Goal: Book appointment/travel/reservation

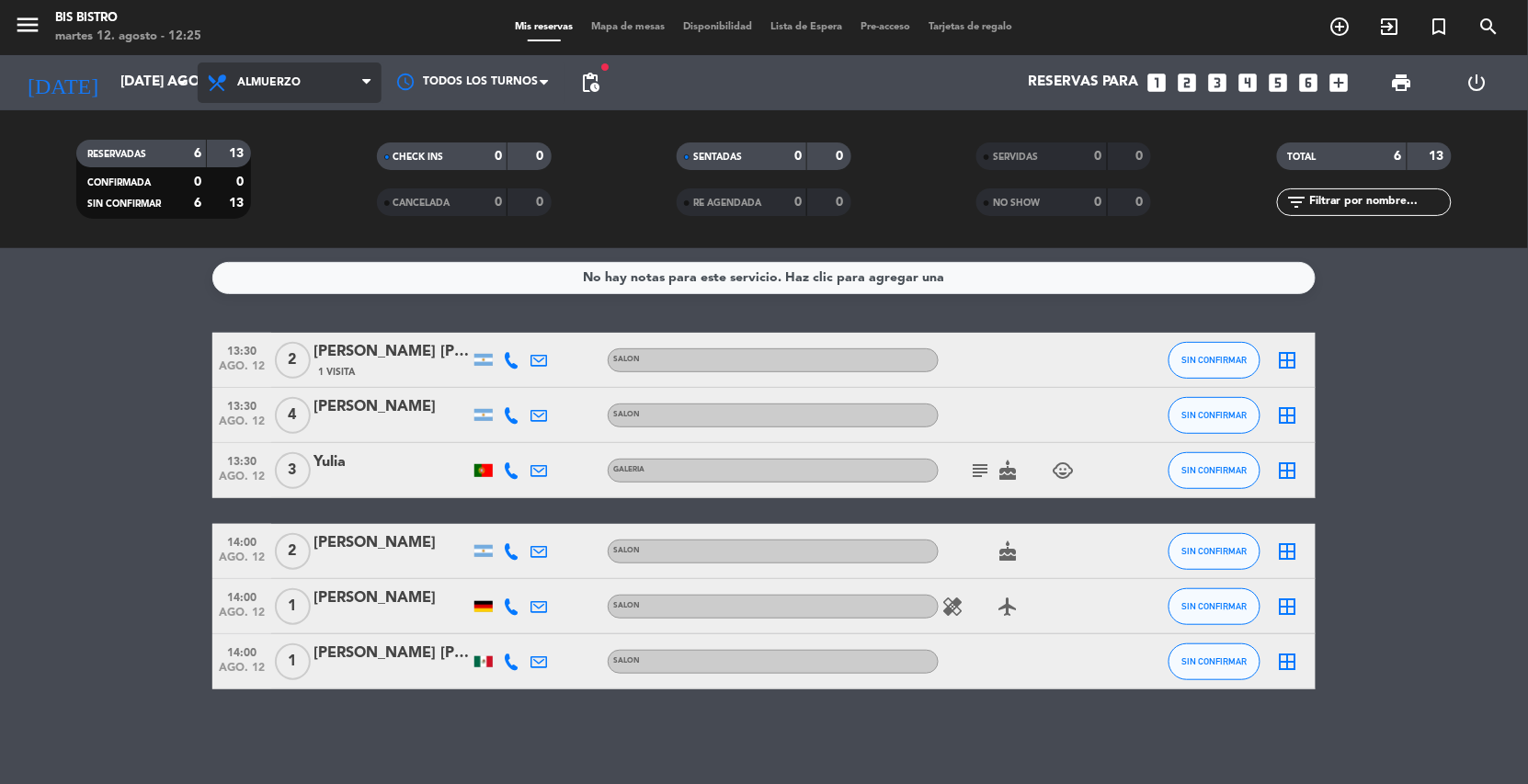
drag, startPoint x: 315, startPoint y: 78, endPoint x: 321, endPoint y: 120, distance: 42.4
click at [313, 79] on span "Almuerzo" at bounding box center [290, 82] width 184 height 40
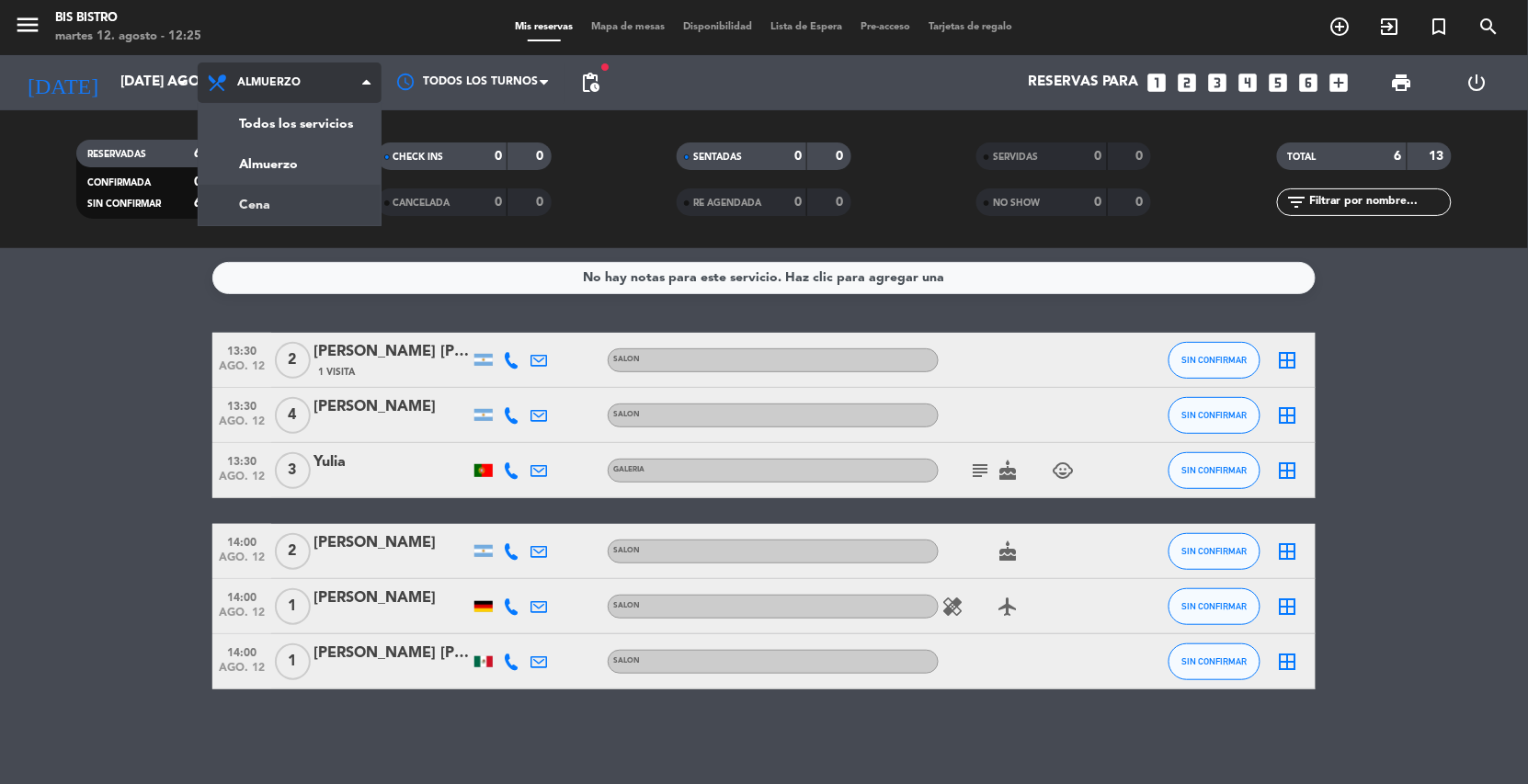
click at [323, 190] on div "menu Bis Bistro martes 12. agosto - 12:25 Mis reservas Mapa de mesas Disponibil…" at bounding box center [764, 124] width 1528 height 249
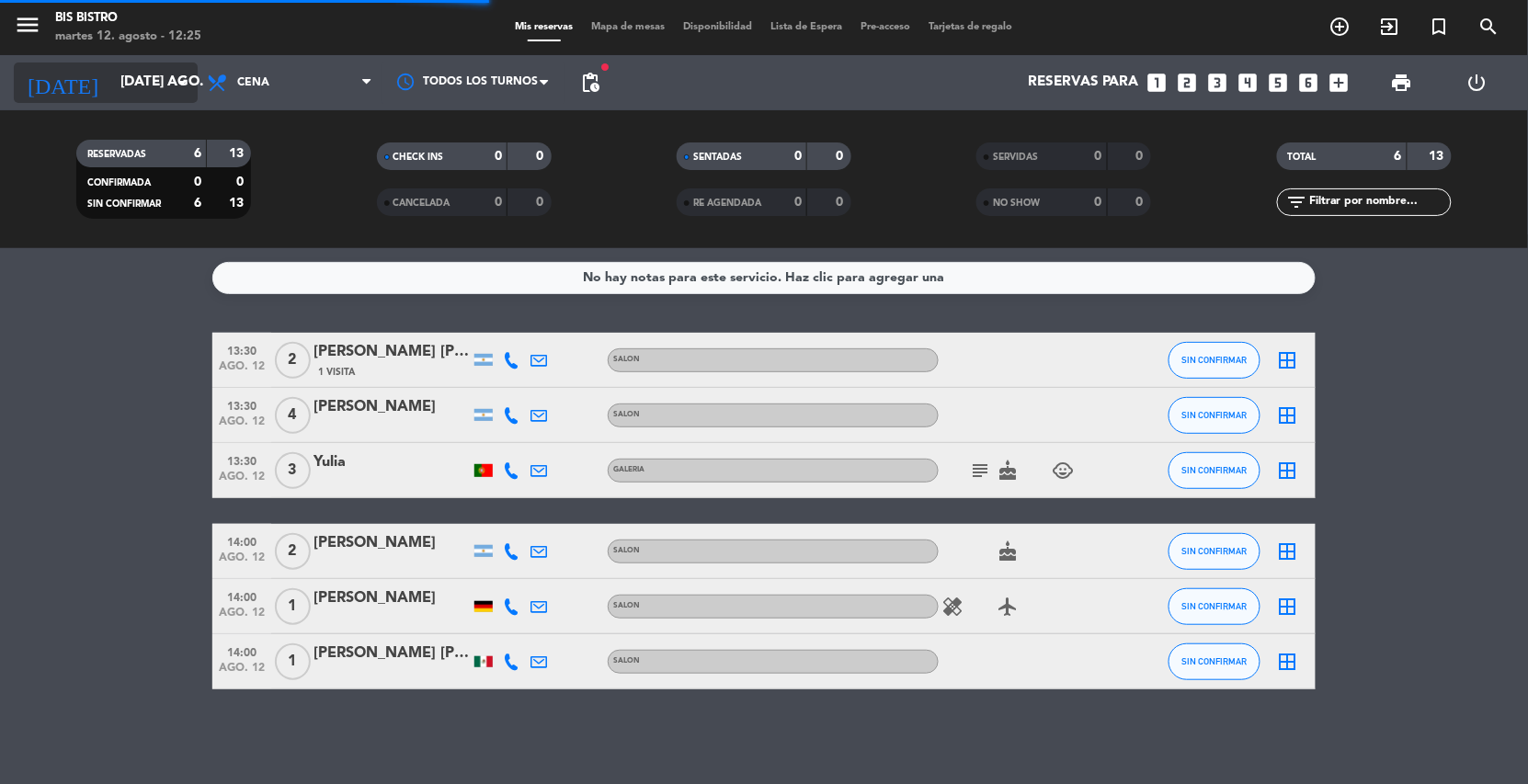
click at [147, 81] on input "[DATE] ago." at bounding box center [203, 83] width 183 height 35
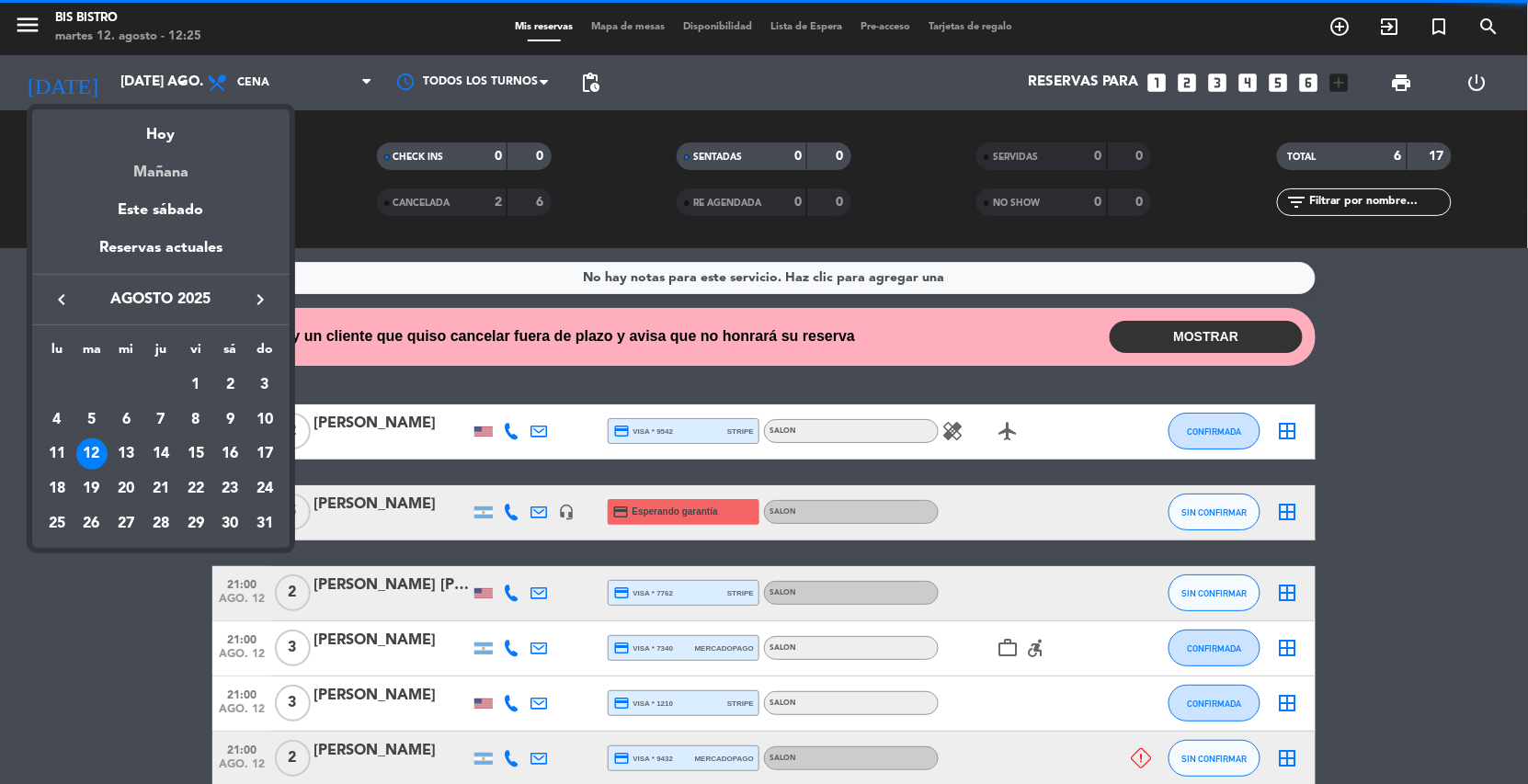
click at [165, 149] on div "Mañana" at bounding box center [161, 165] width 257 height 38
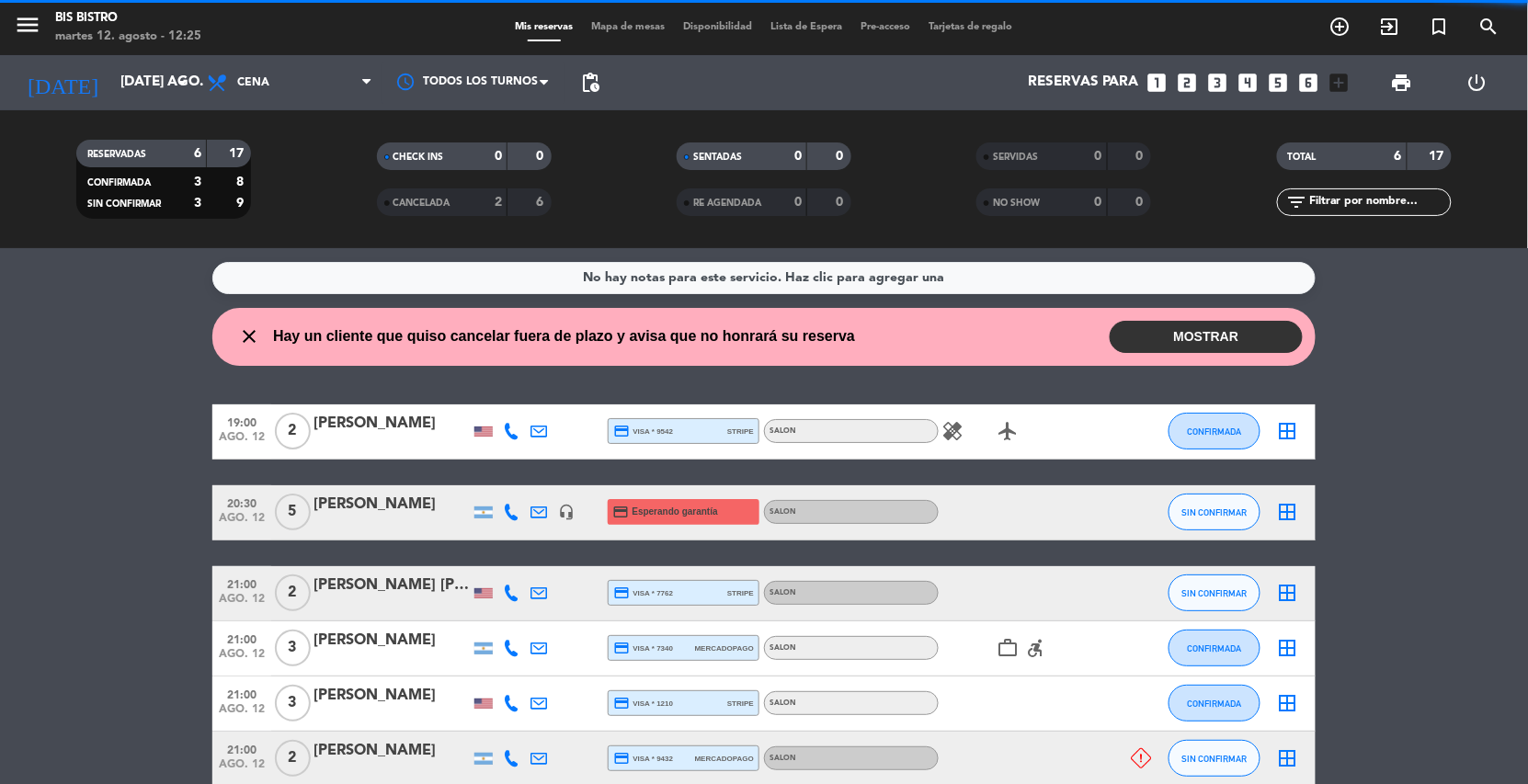
type input "mié. 13 ago."
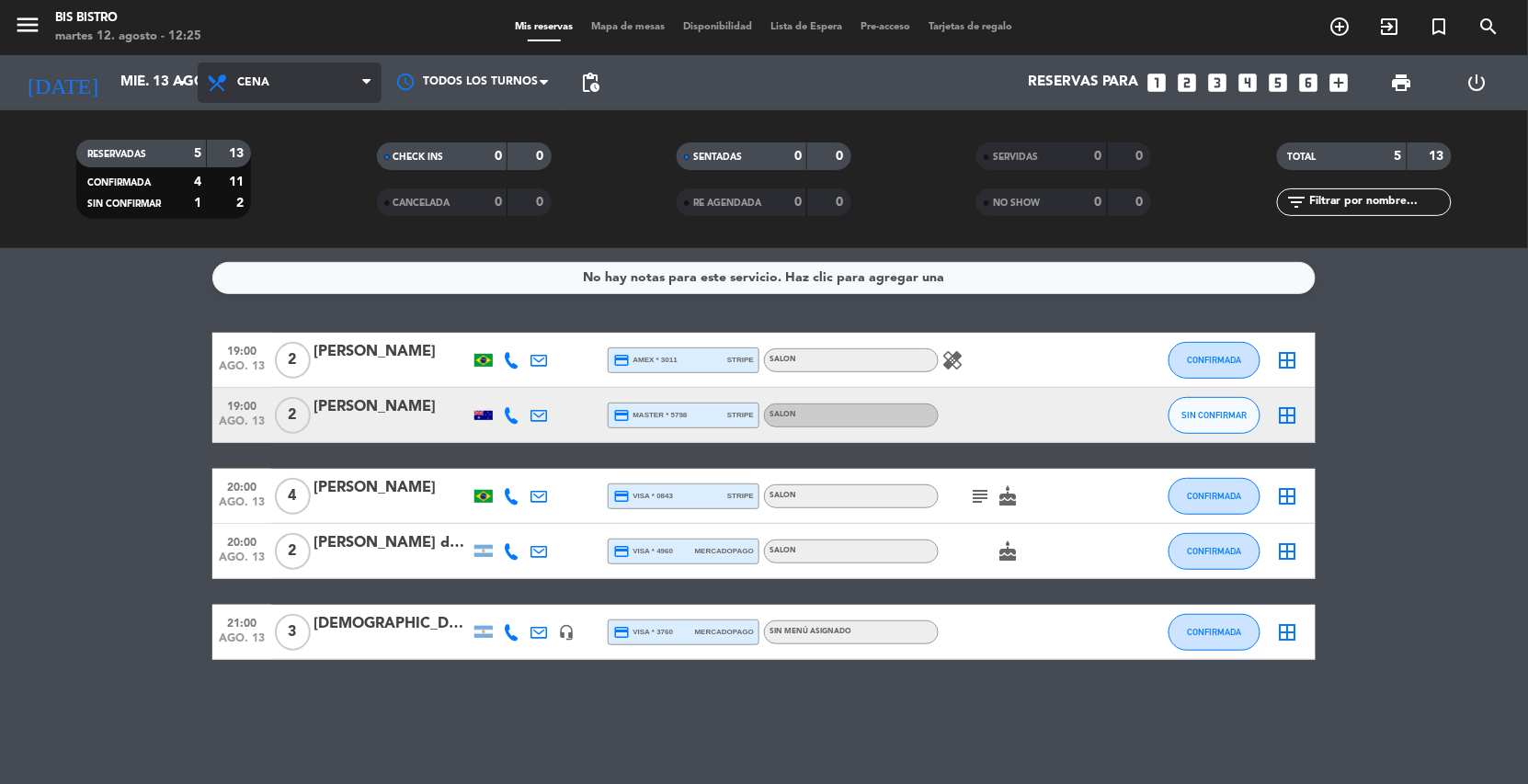
click at [273, 81] on span "Cena" at bounding box center [290, 82] width 184 height 40
click at [257, 196] on div "menu Bis Bistro martes 12. agosto - 12:25 Mis reservas Mapa de mesas Disponibil…" at bounding box center [764, 124] width 1528 height 249
click at [1215, 83] on icon "looks_3" at bounding box center [1219, 82] width 23 height 23
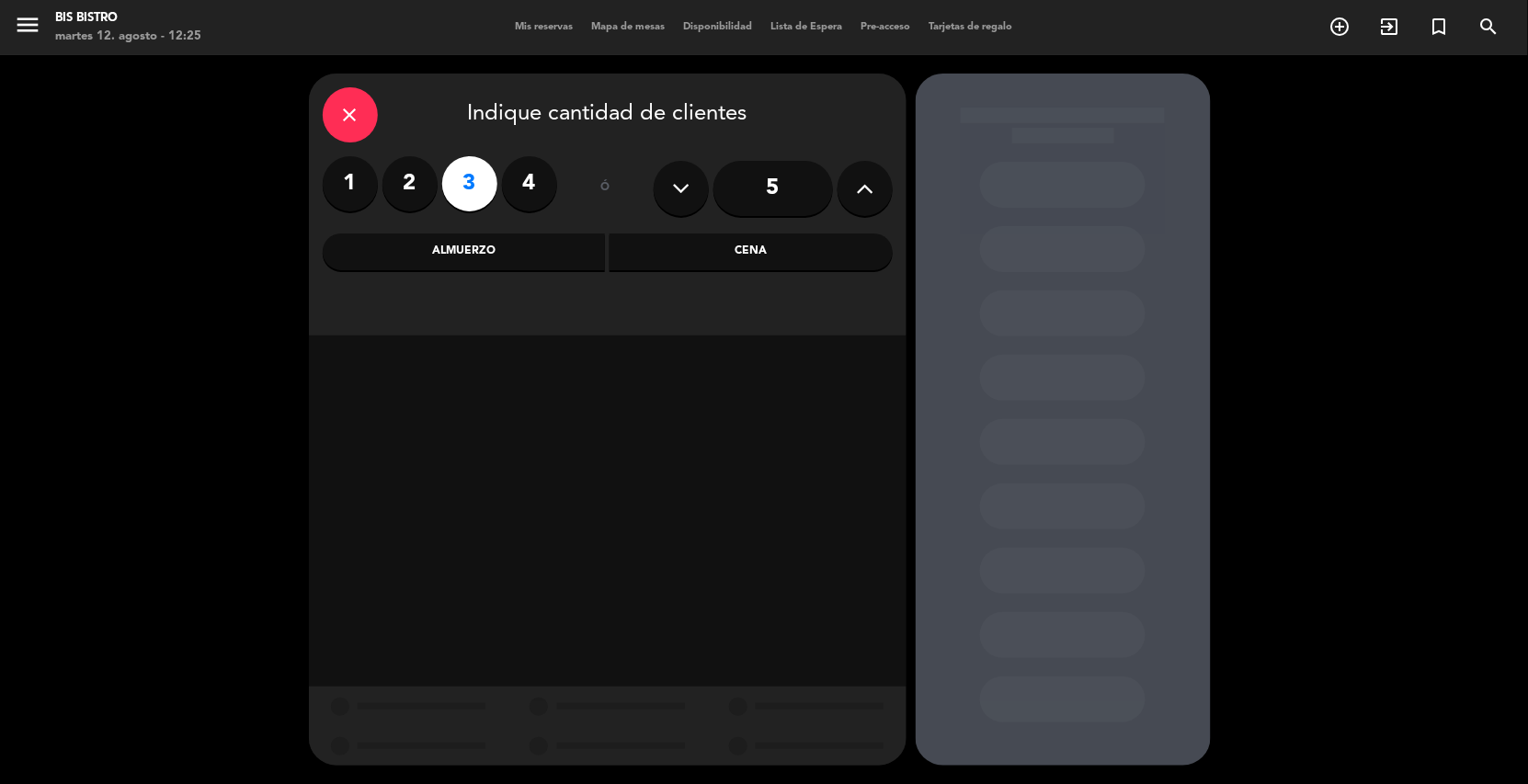
click at [638, 248] on div "Cena" at bounding box center [751, 253] width 283 height 37
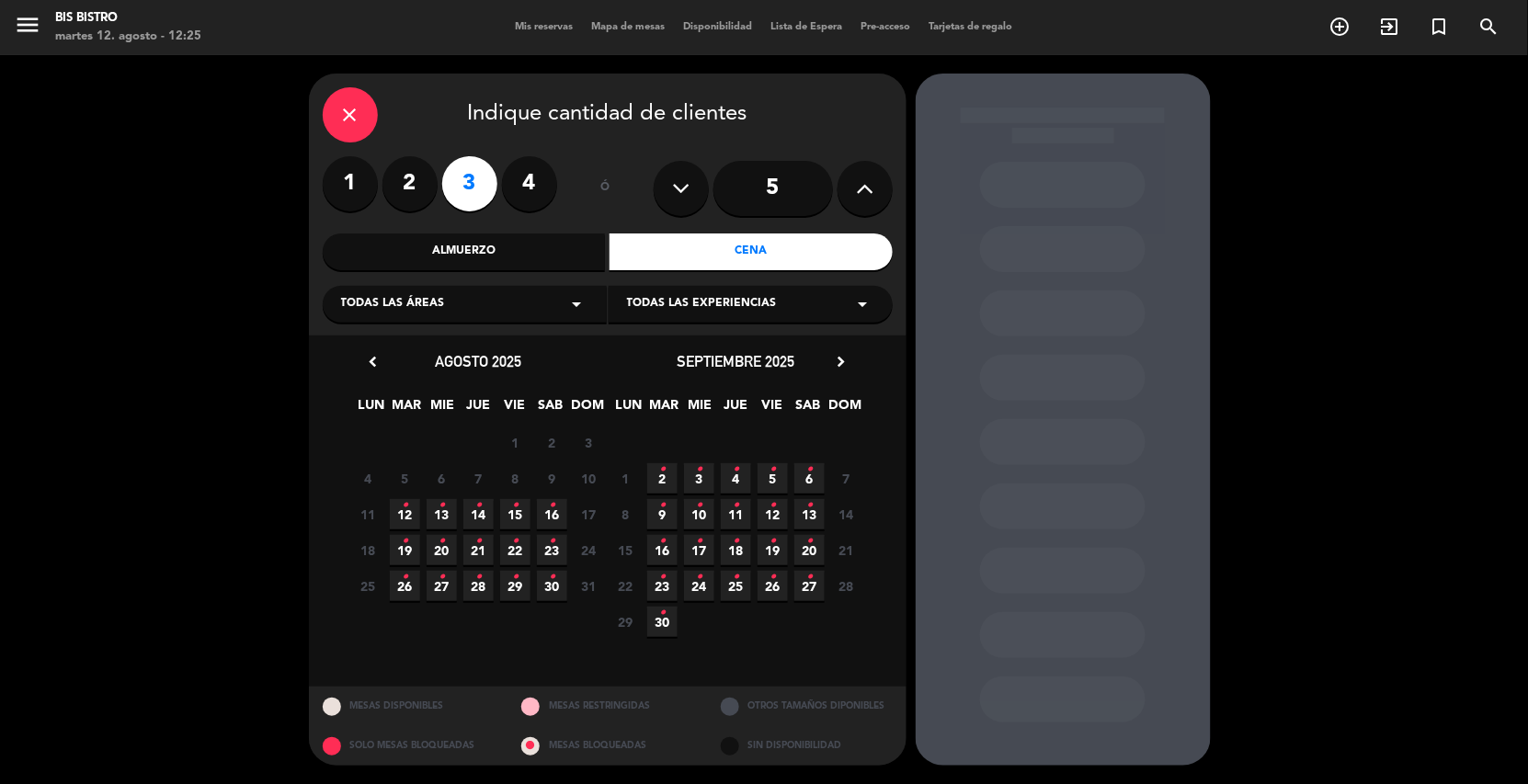
click at [442, 508] on icon "•" at bounding box center [441, 506] width 7 height 29
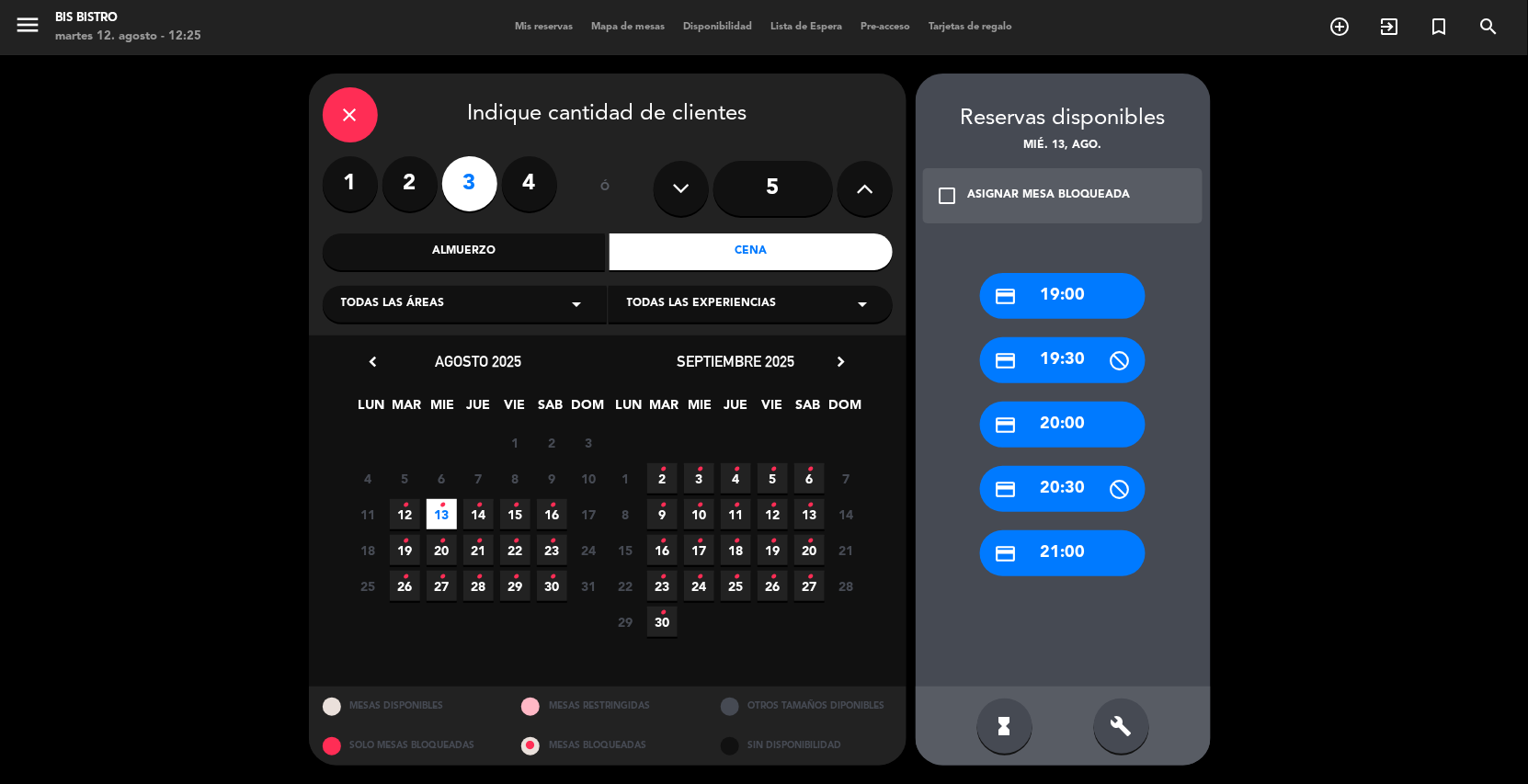
click at [1090, 418] on div "credit_card 20:00" at bounding box center [1062, 425] width 165 height 46
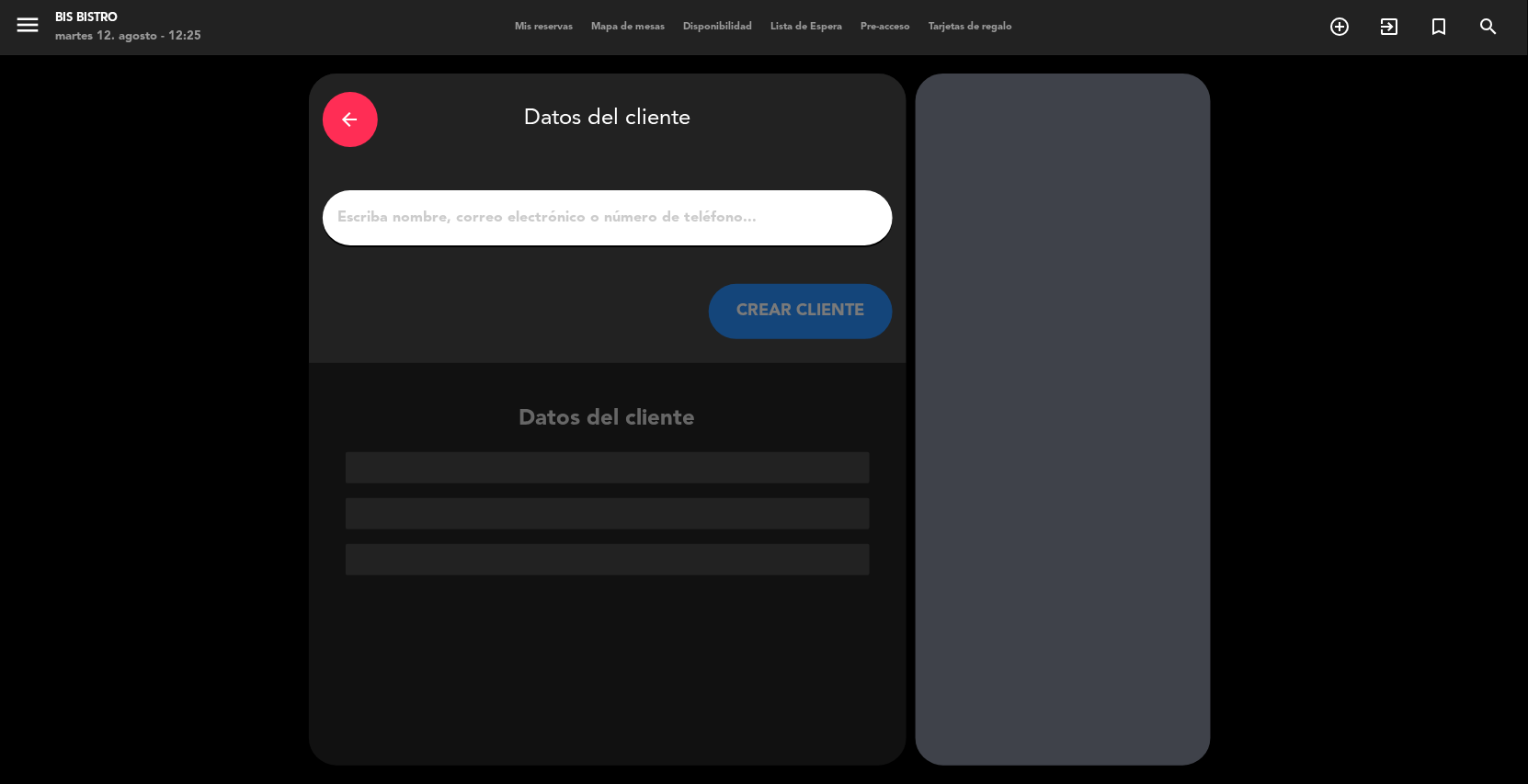
click at [763, 204] on div at bounding box center [608, 217] width 570 height 55
click at [767, 215] on input "1" at bounding box center [608, 217] width 542 height 25
type input "e"
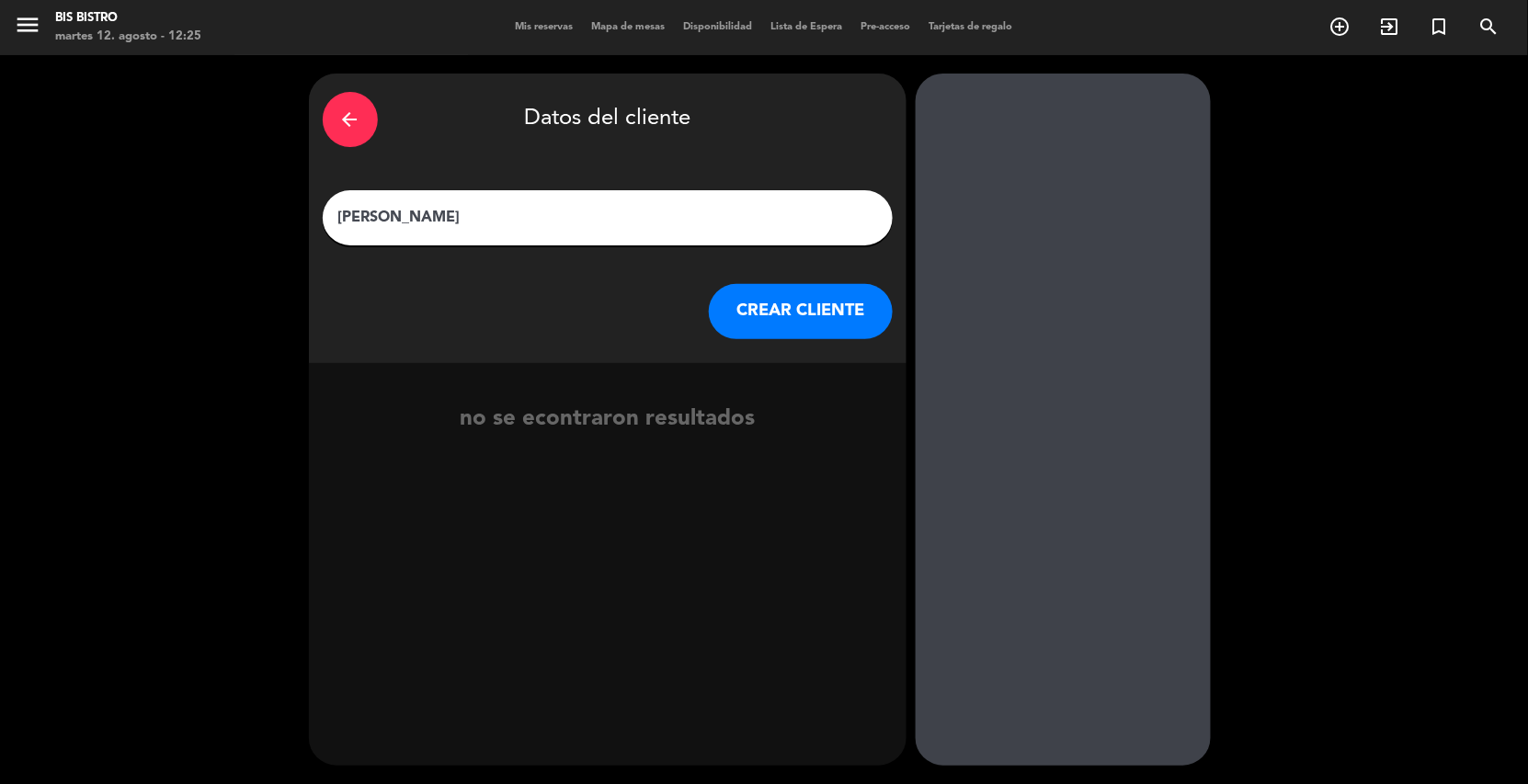
type input "[PERSON_NAME]"
click at [767, 294] on button "CREAR CLIENTE" at bounding box center [801, 311] width 184 height 55
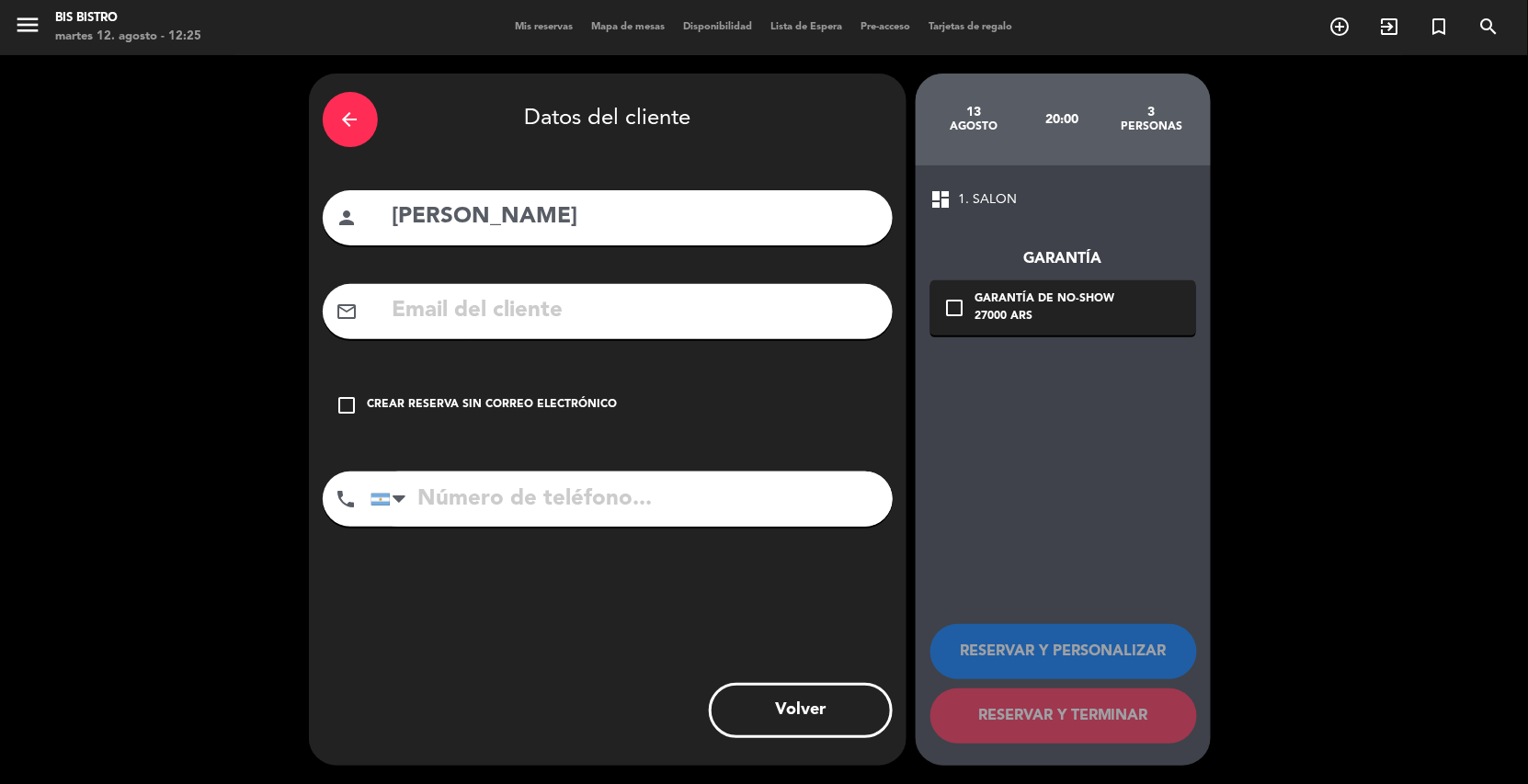
click at [664, 487] on input "tel" at bounding box center [632, 499] width 523 height 55
type input "1153481804"
click at [502, 324] on input "text" at bounding box center [634, 311] width 488 height 38
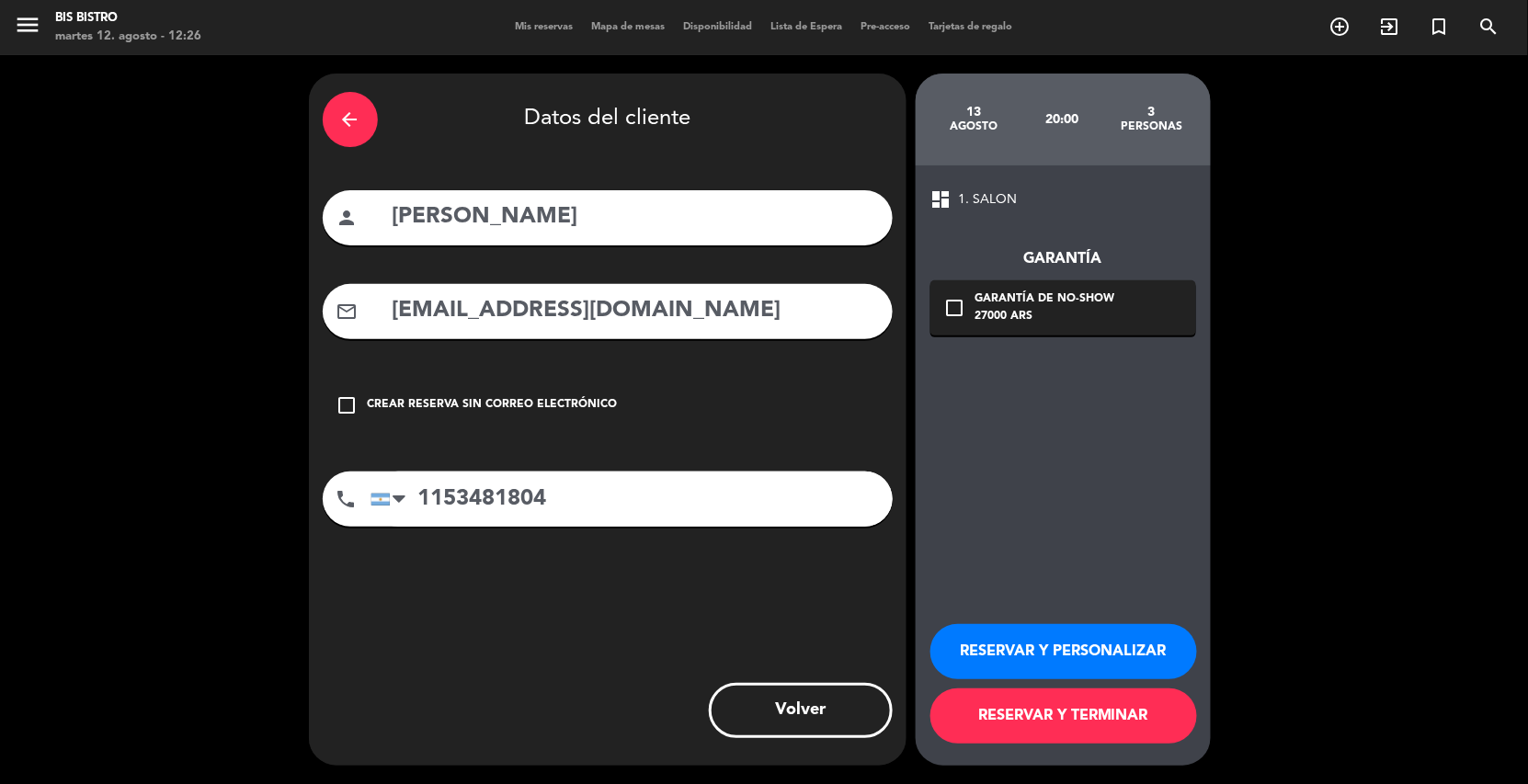
type input "[EMAIL_ADDRESS][DOMAIN_NAME]"
click at [945, 308] on icon "check_box_outline_blank" at bounding box center [955, 307] width 23 height 23
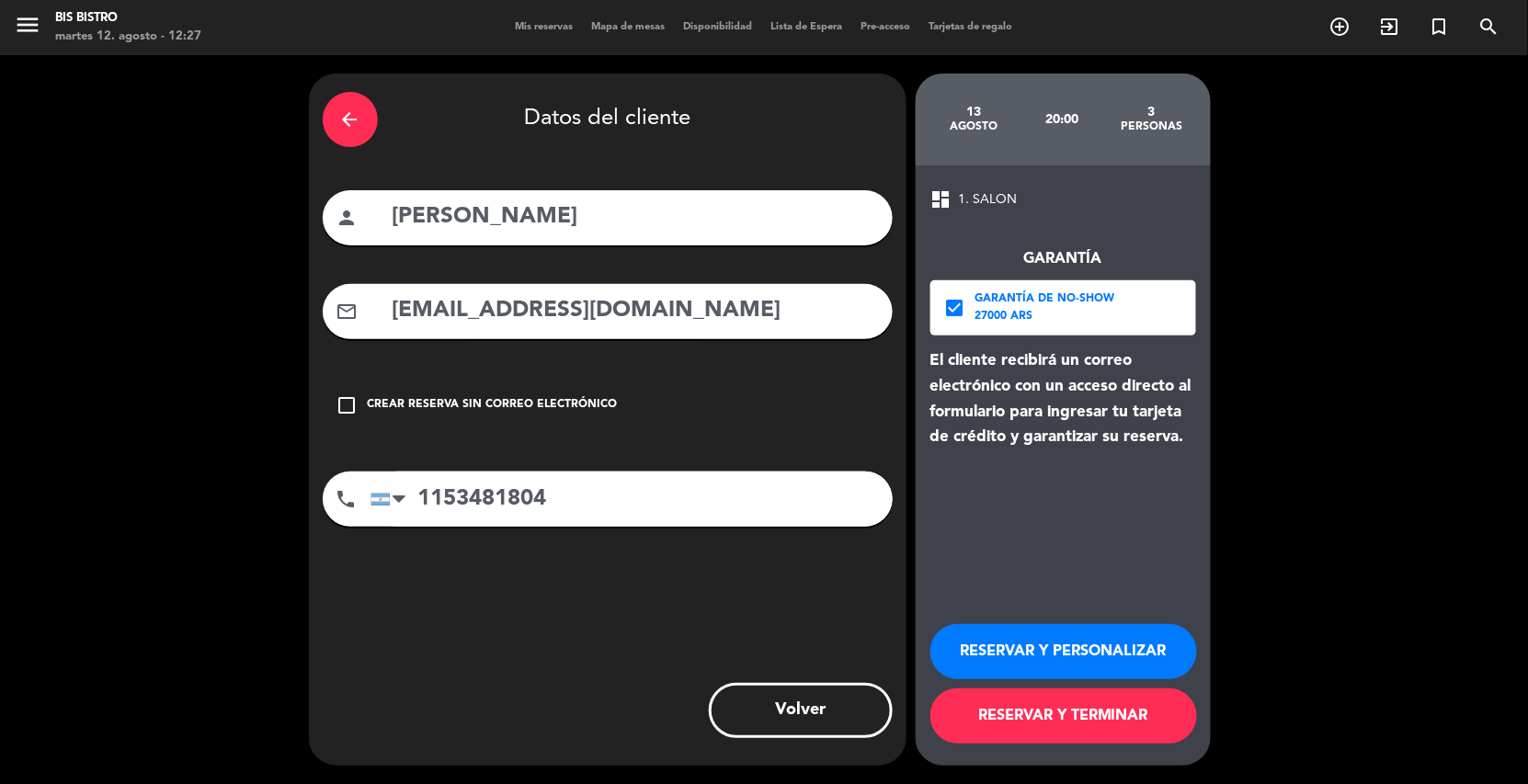
click at [1145, 719] on button "RESERVAR Y TERMINAR" at bounding box center [1064, 716] width 266 height 55
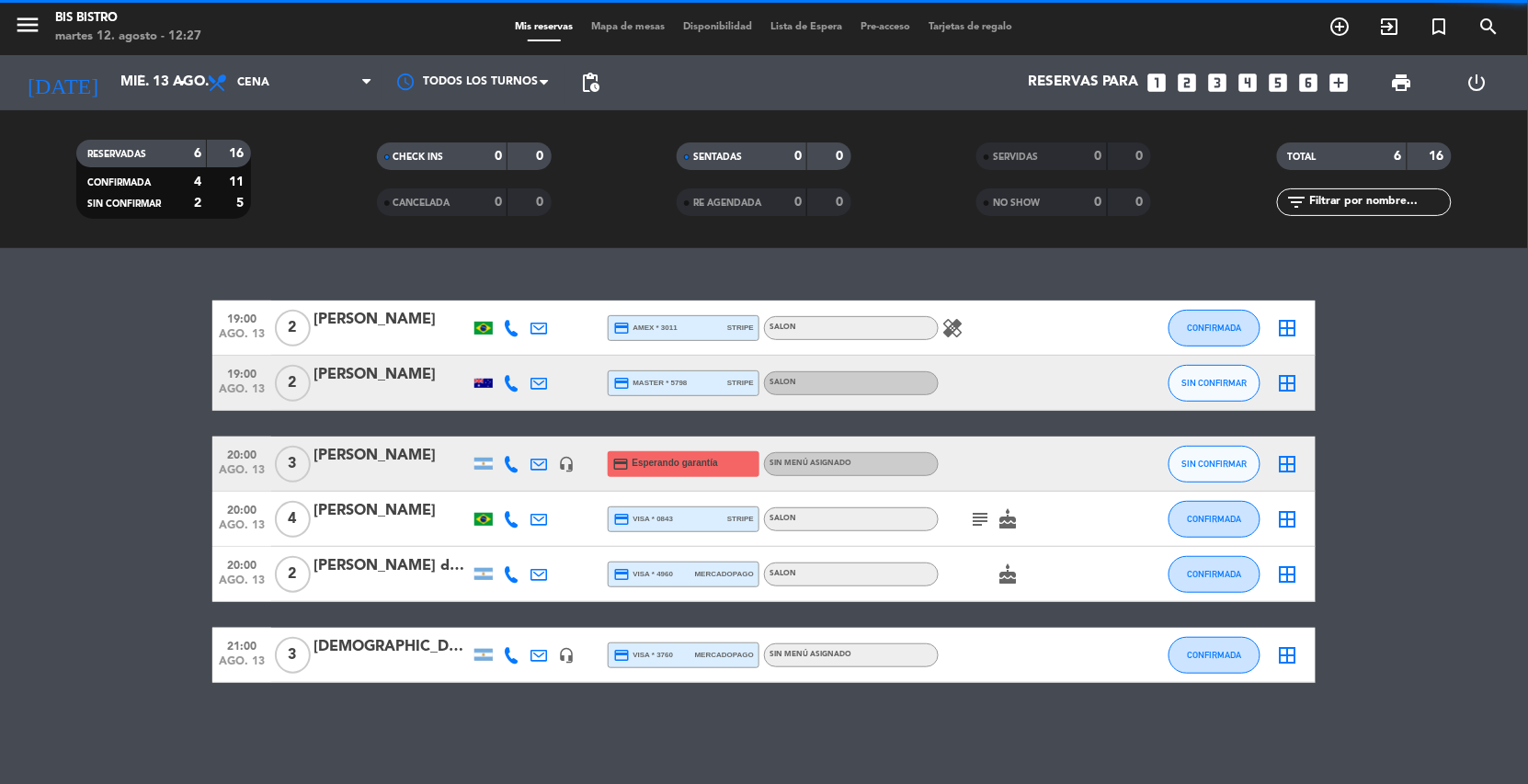
click at [234, 86] on span "Cena" at bounding box center [290, 82] width 184 height 40
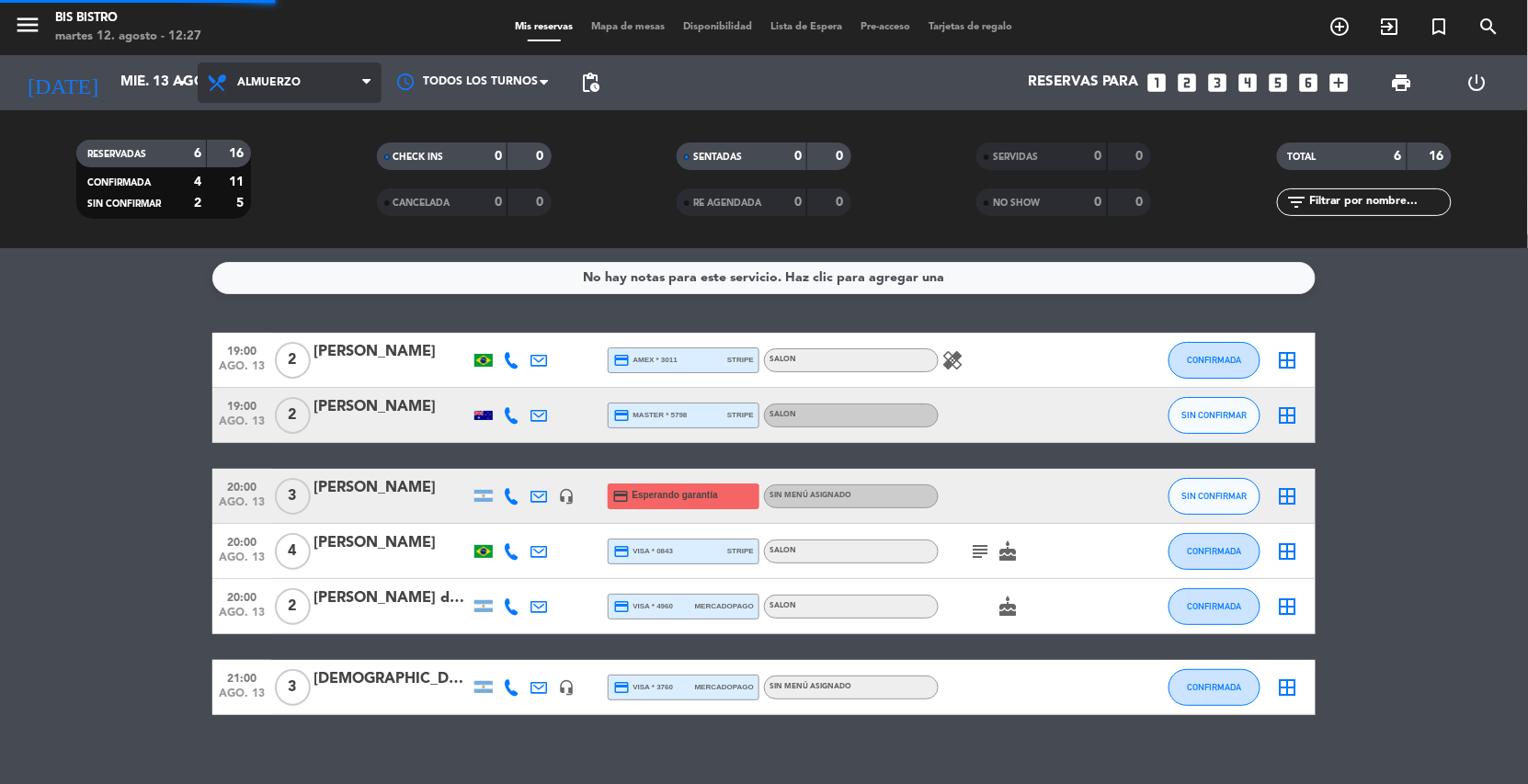
click at [230, 155] on div "menu Bis Bistro martes 12. agosto - 12:27 Mis reservas Mapa de mesas Disponibil…" at bounding box center [764, 124] width 1528 height 249
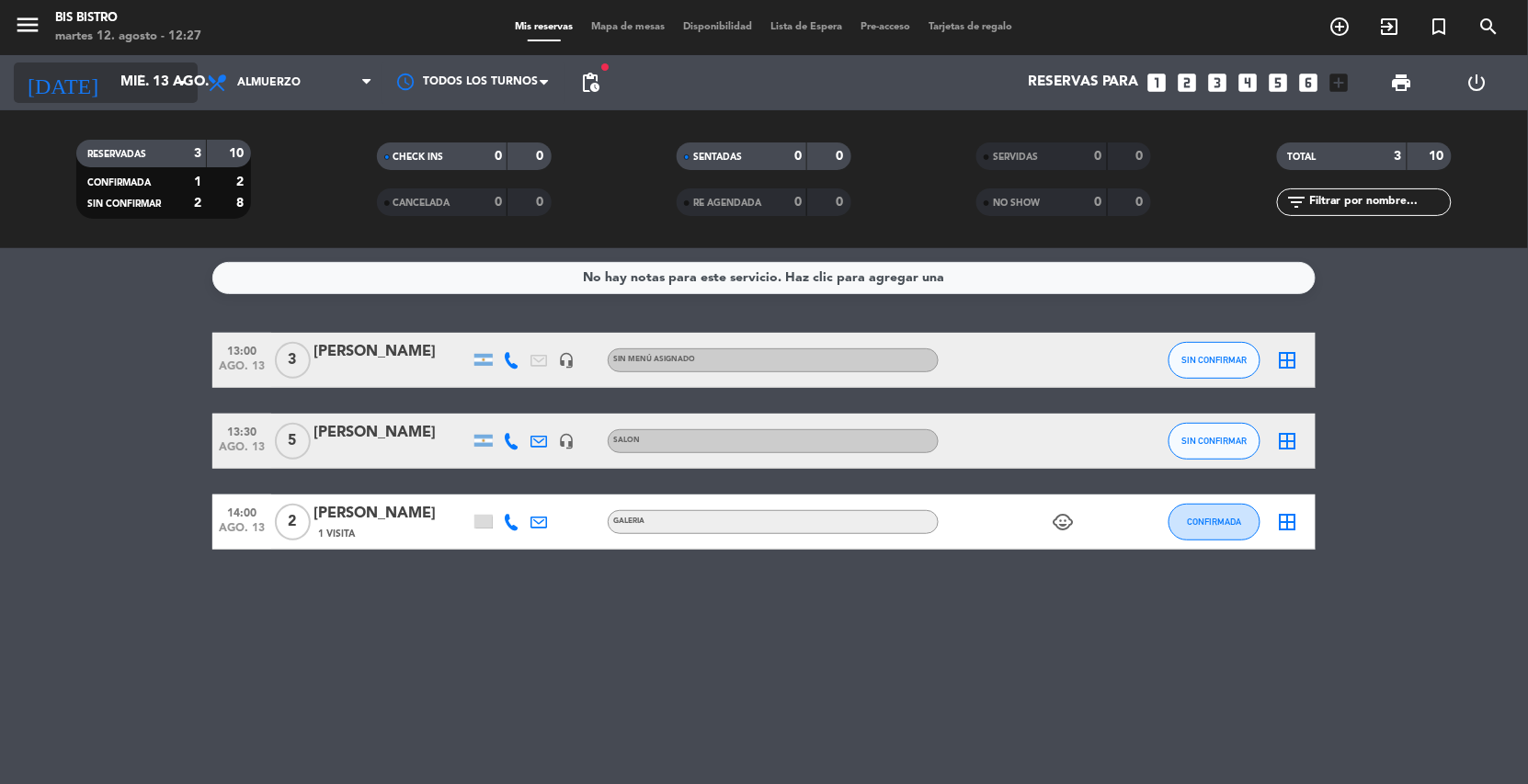
click at [157, 67] on input "mié. 13 ago." at bounding box center [203, 83] width 183 height 35
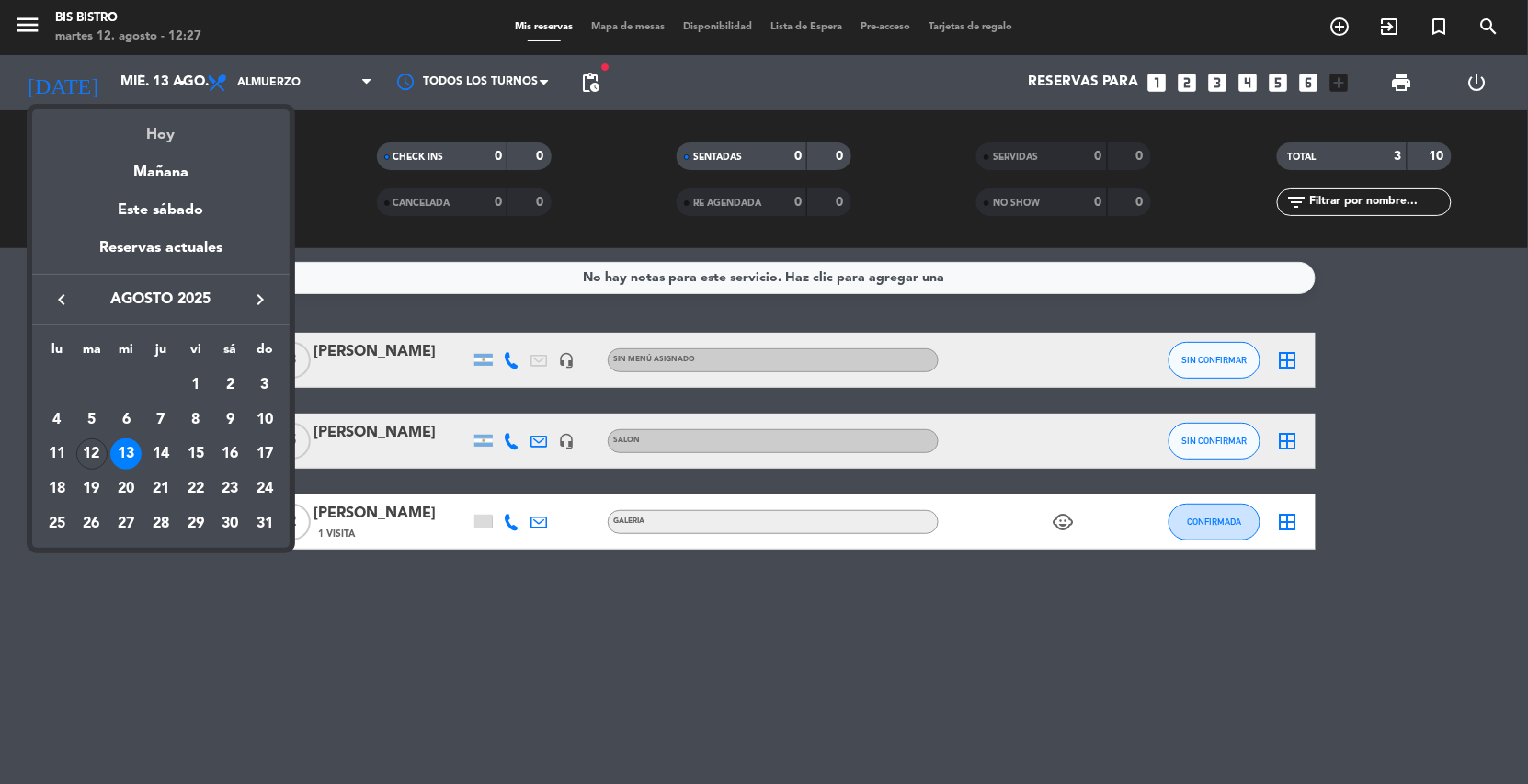
click at [156, 129] on div "Hoy" at bounding box center [161, 128] width 257 height 38
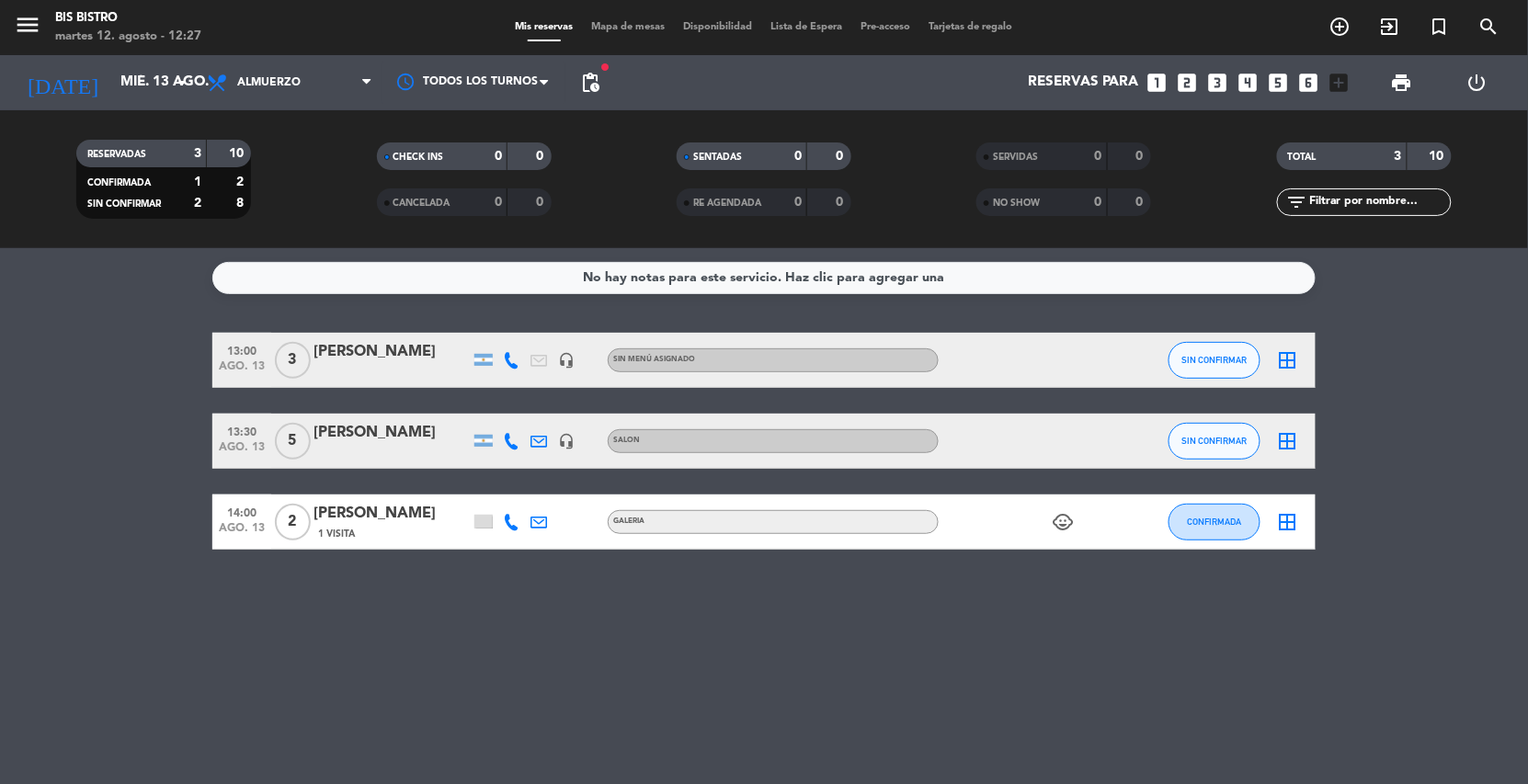
type input "[DATE] ago."
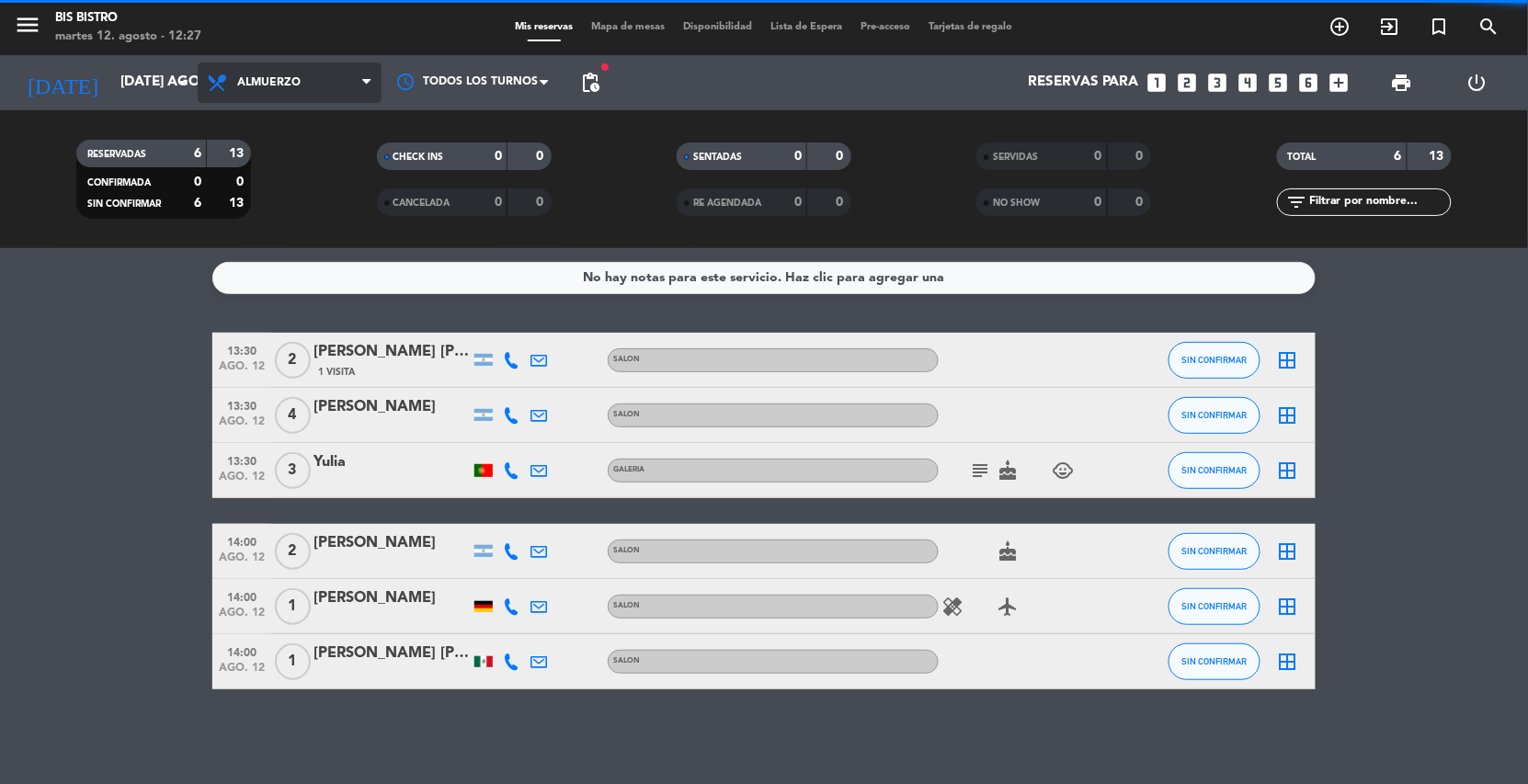
click at [234, 83] on span "Almuerzo" at bounding box center [290, 82] width 184 height 40
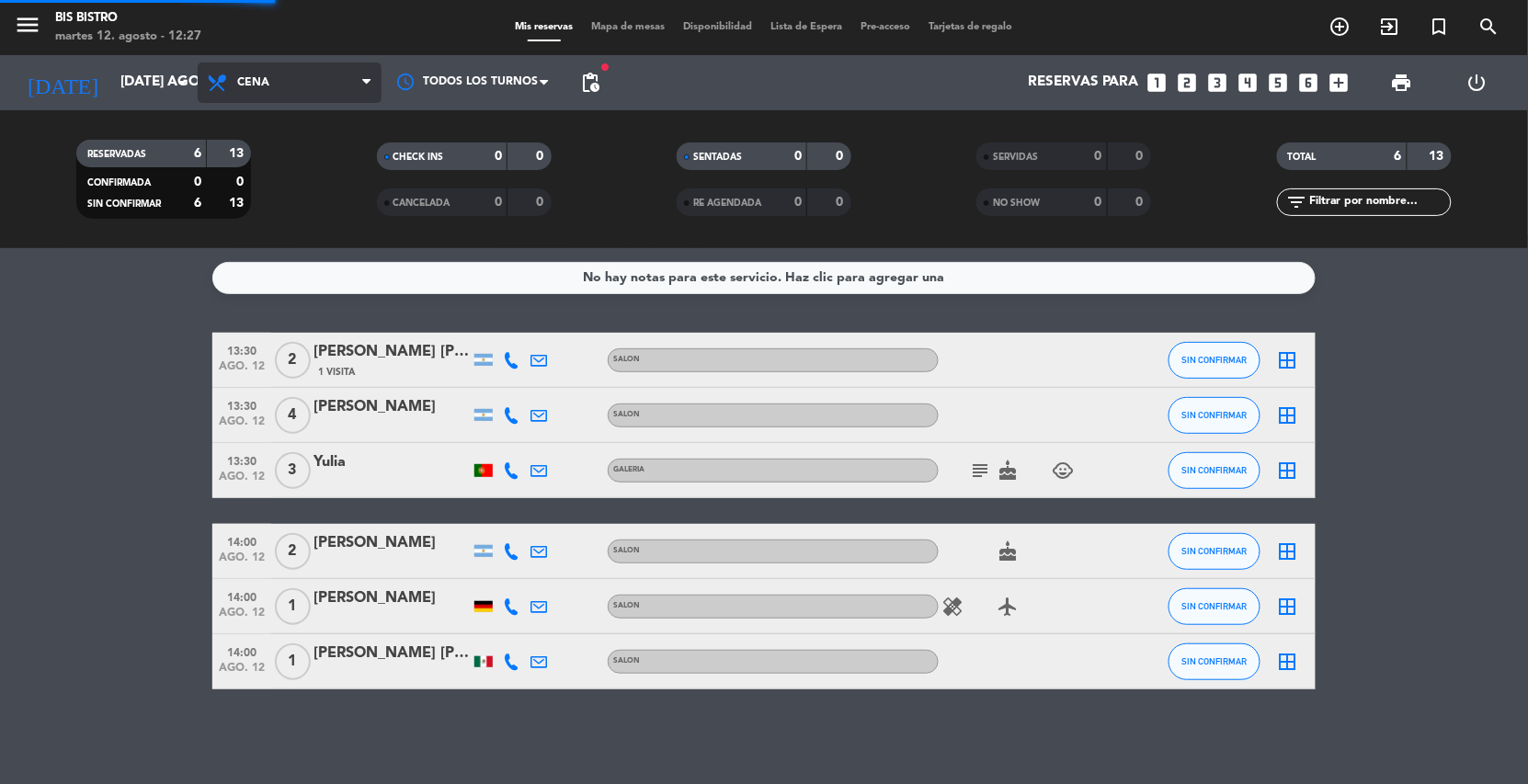
click at [255, 200] on div "menu Bis Bistro martes 12. agosto - 12:27 Mis reservas Mapa de mesas Disponibil…" at bounding box center [764, 124] width 1528 height 249
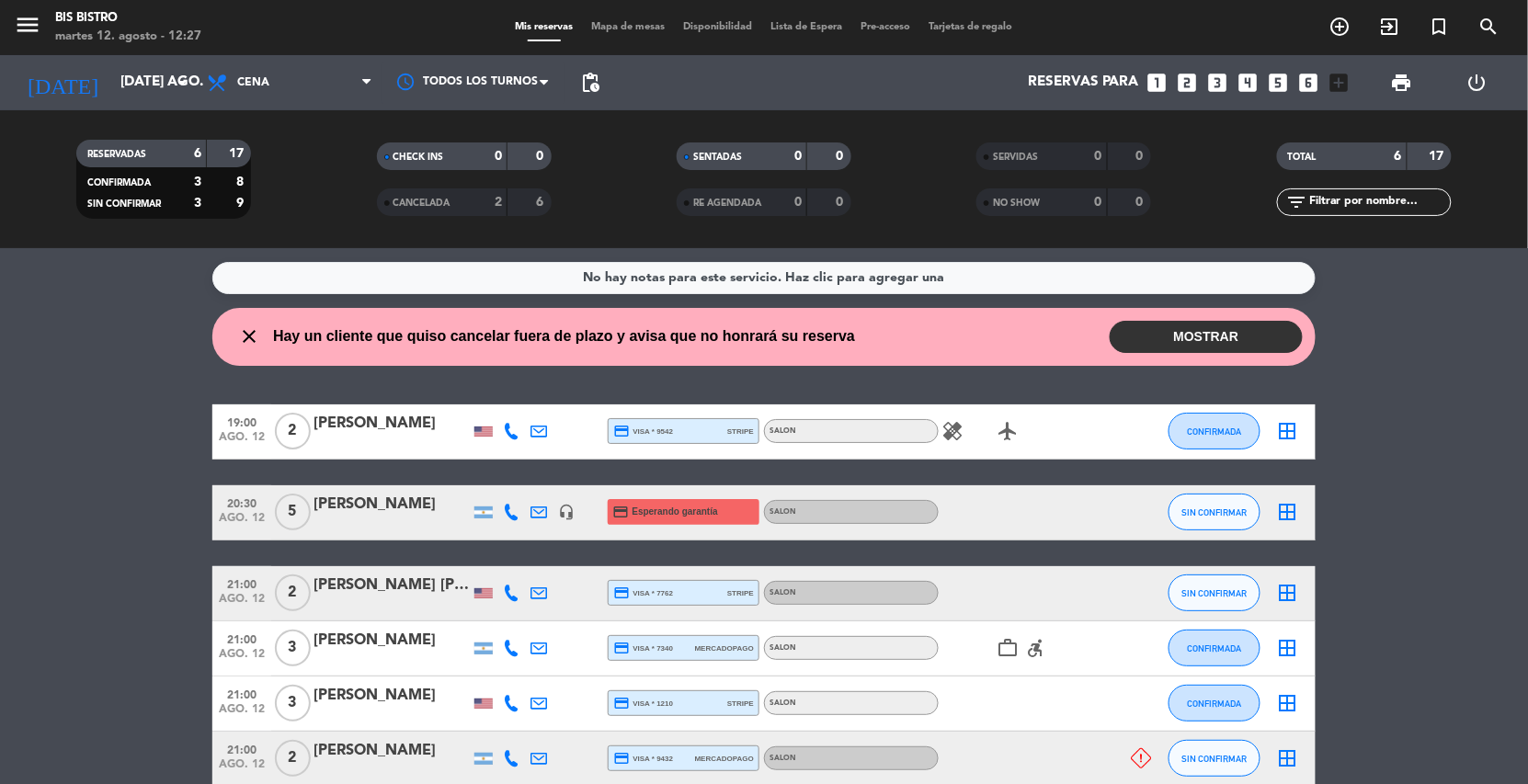
click at [1139, 344] on button "MOSTRAR" at bounding box center [1206, 337] width 193 height 32
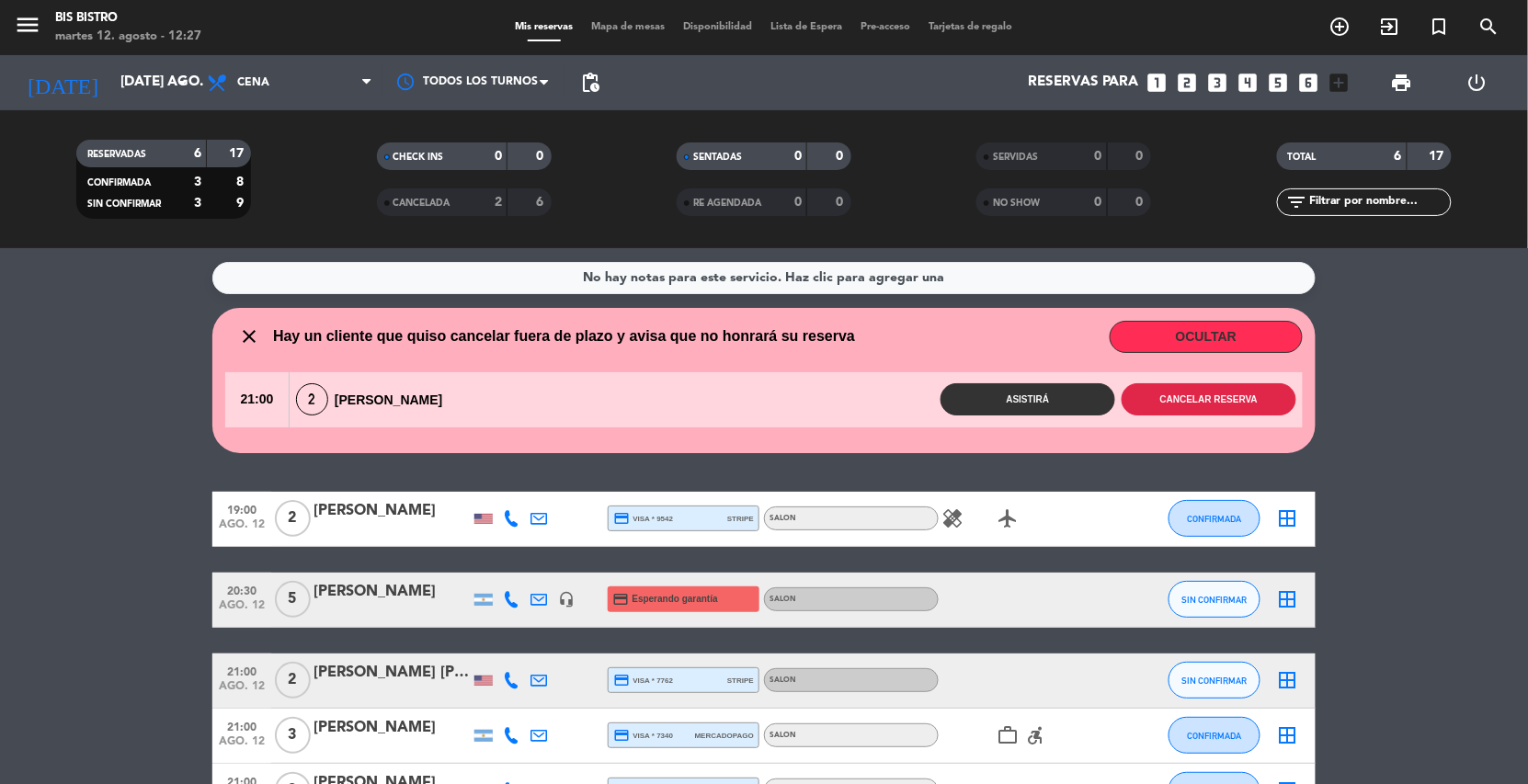
click at [1160, 390] on button "Cancelar reserva" at bounding box center [1209, 399] width 174 height 32
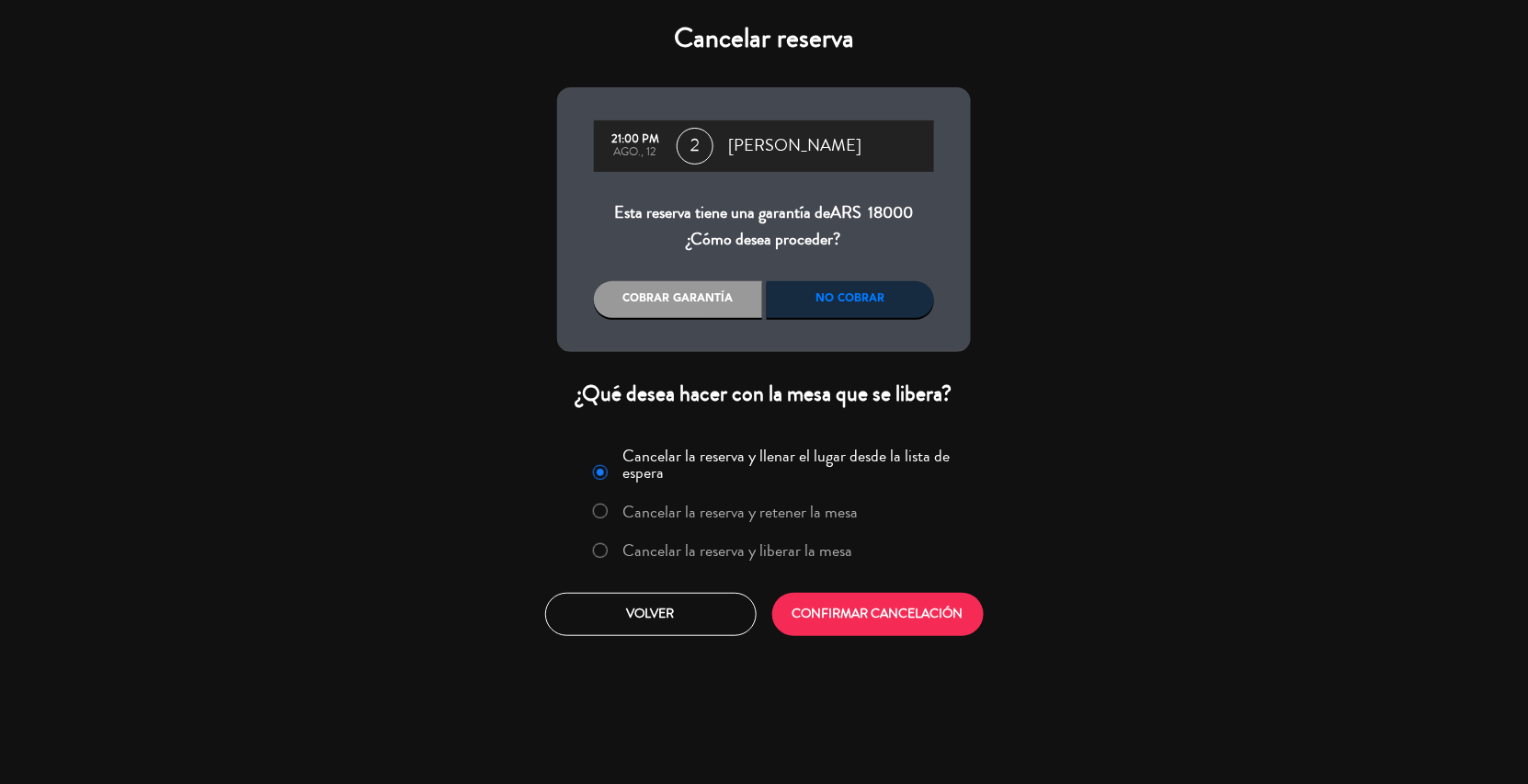
click at [685, 556] on label "Cancelar la reserva y liberar la mesa" at bounding box center [738, 550] width 230 height 17
click at [857, 305] on div "No cobrar" at bounding box center [852, 300] width 168 height 37
click at [881, 623] on button "CONFIRMAR CANCELACIÓN" at bounding box center [878, 615] width 211 height 43
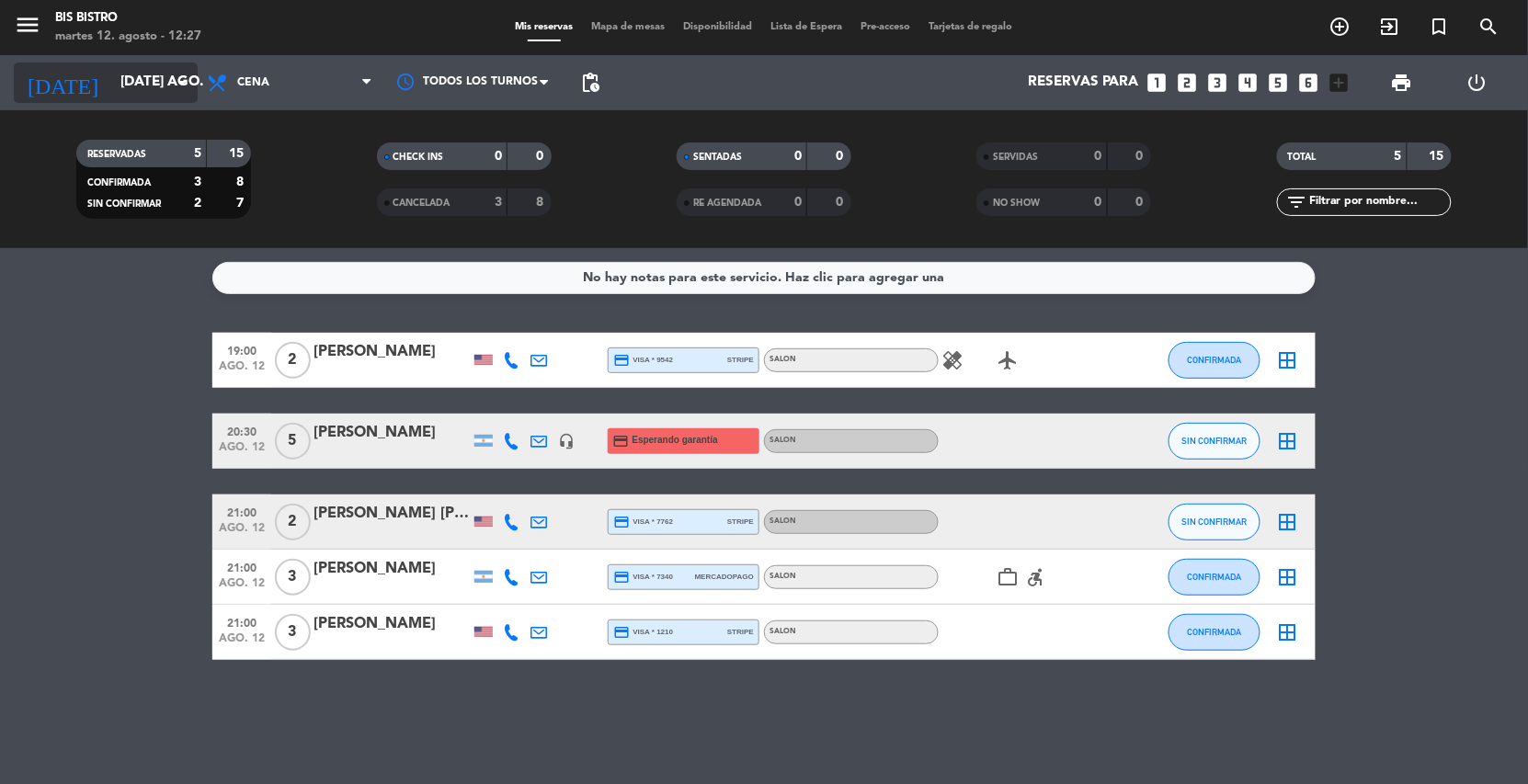
click at [170, 99] on input "[DATE] ago." at bounding box center [203, 83] width 183 height 35
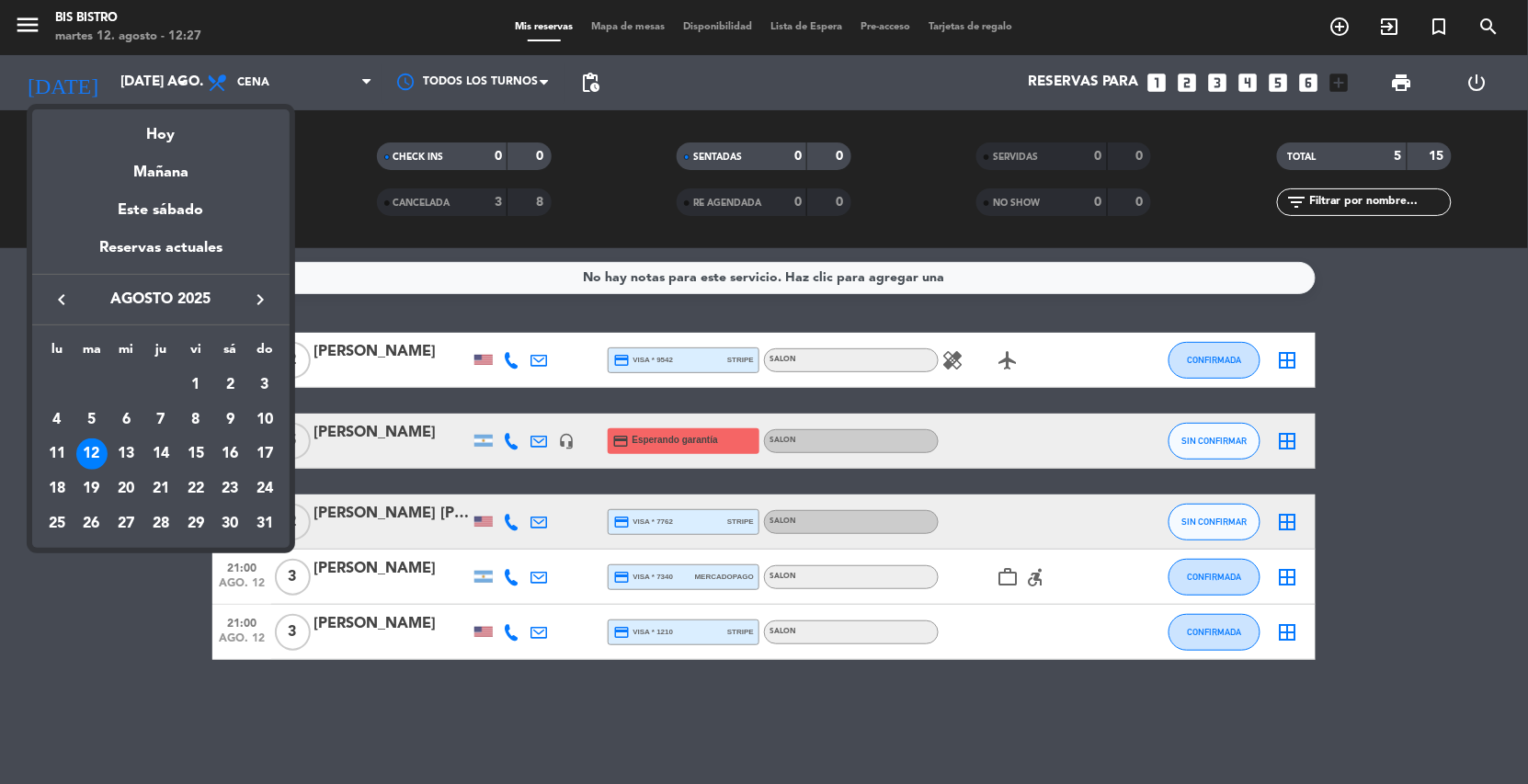
click at [260, 82] on div at bounding box center [764, 392] width 1528 height 784
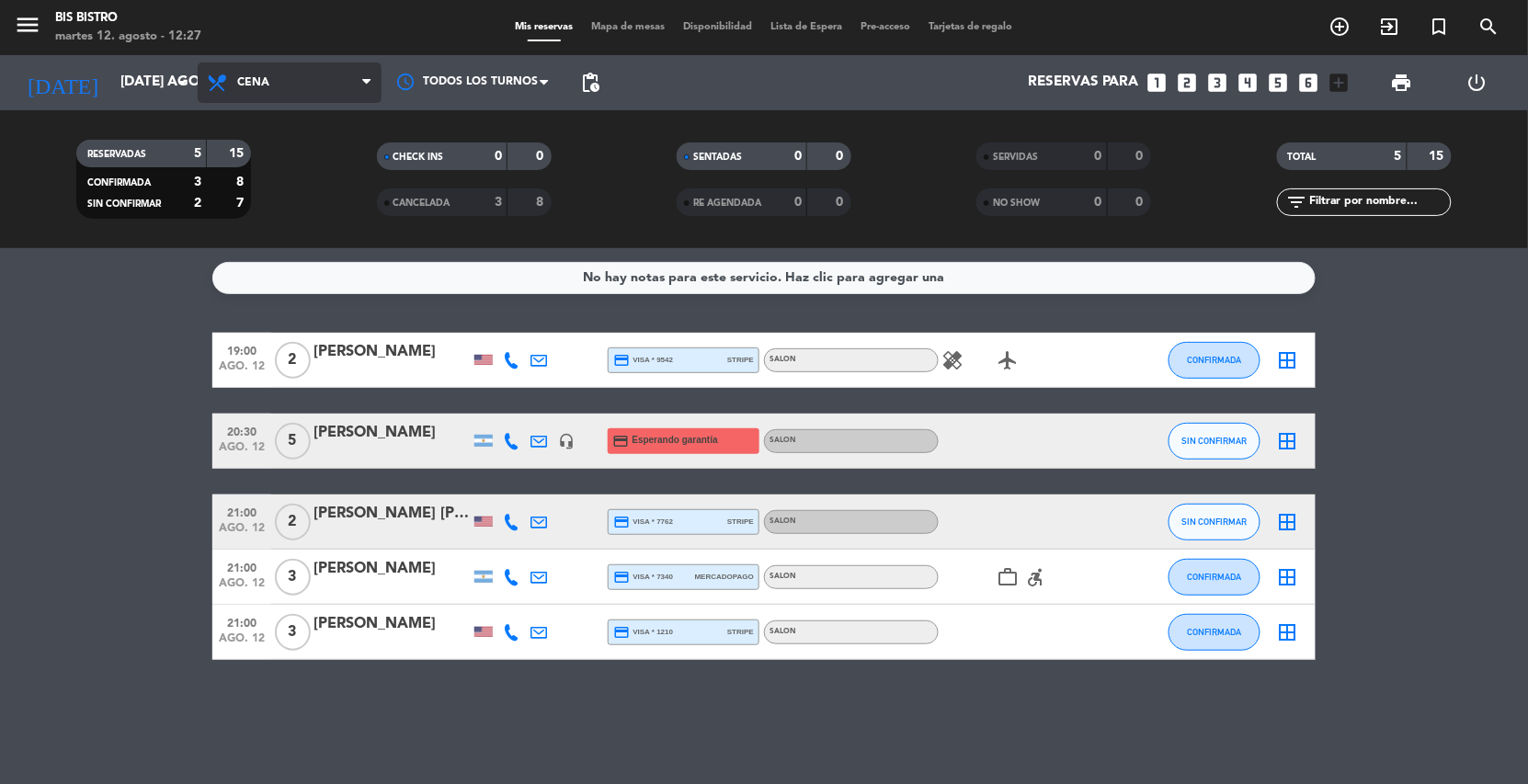
click at [264, 82] on span "Cena" at bounding box center [253, 82] width 32 height 13
click at [277, 151] on div "menu Bis Bistro martes 12. agosto - 12:27 Mis reservas Mapa de mesas Disponibil…" at bounding box center [764, 124] width 1528 height 249
